Goal: Information Seeking & Learning: Learn about a topic

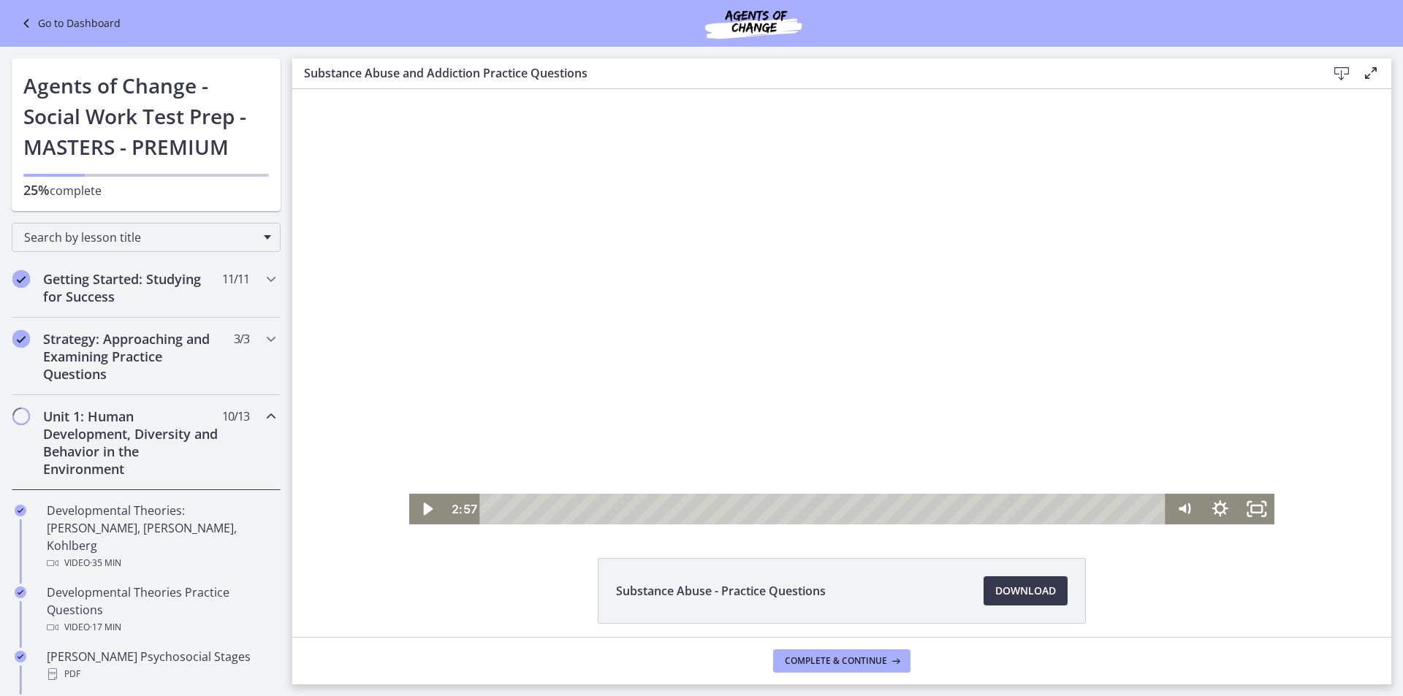
scroll to position [365, 0]
click at [784, 286] on div "Click for sound @keyframes VOLUME_SMALL_WAVE_FLASH { 0% { opacity: 0; } 33% { o…" at bounding box center [842, 291] width 866 height 405
drag, startPoint x: 1173, startPoint y: 441, endPoint x: 1179, endPoint y: 457, distance: 17.1
click at [1179, 457] on div "Volume" at bounding box center [1184, 456] width 13 height 13
click at [977, 385] on div at bounding box center [842, 307] width 866 height 436
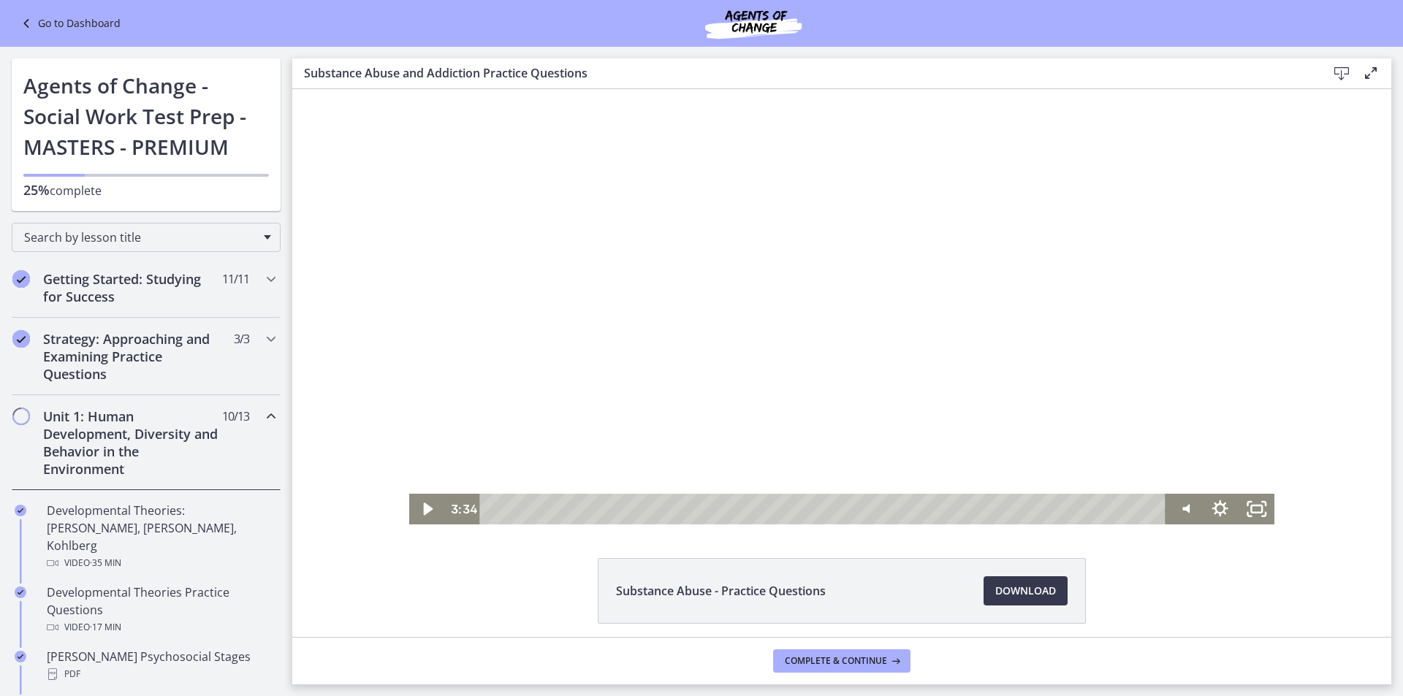
click at [1036, 433] on div at bounding box center [842, 307] width 866 height 436
click at [800, 367] on div at bounding box center [842, 307] width 866 height 436
